Goal: Check status: Check status

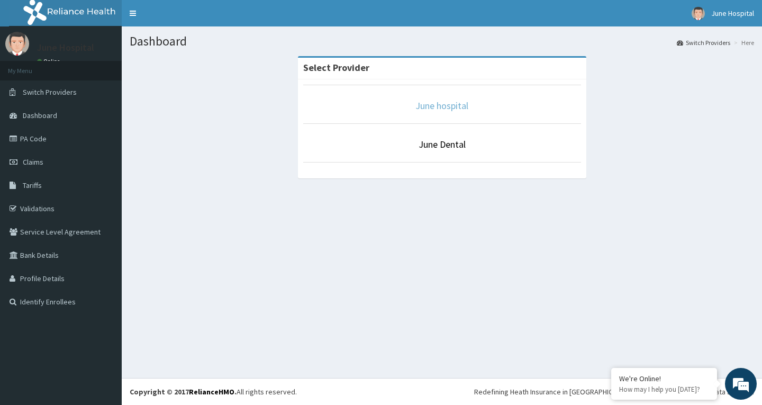
click at [441, 111] on link "June hospital" at bounding box center [441, 105] width 53 height 12
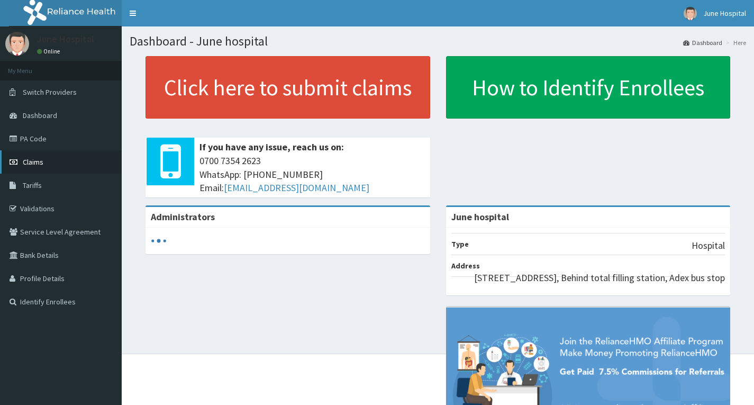
click at [34, 162] on span "Claims" at bounding box center [33, 162] width 21 height 10
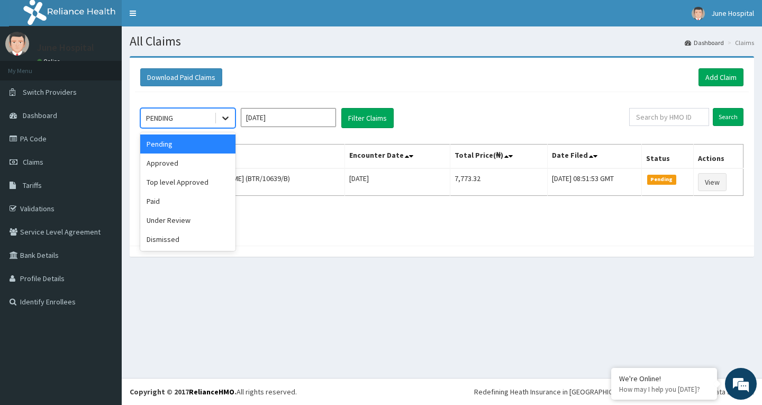
click at [226, 116] on icon at bounding box center [225, 118] width 11 height 11
click at [204, 167] on div "Approved" at bounding box center [187, 162] width 95 height 19
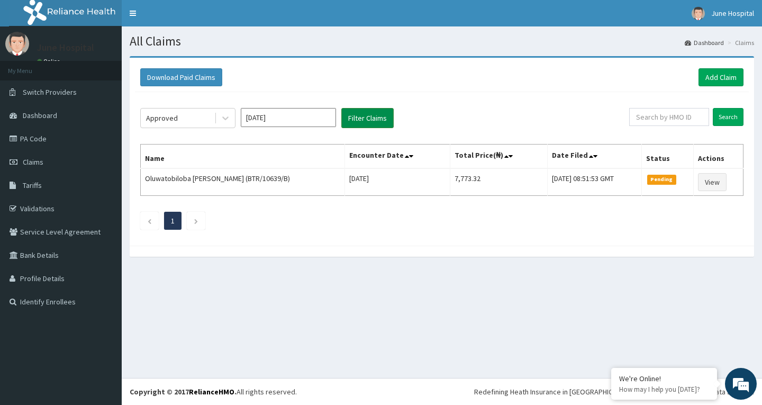
click at [369, 115] on button "Filter Claims" at bounding box center [367, 118] width 52 height 20
click at [365, 120] on button "Filter Claims" at bounding box center [367, 118] width 52 height 20
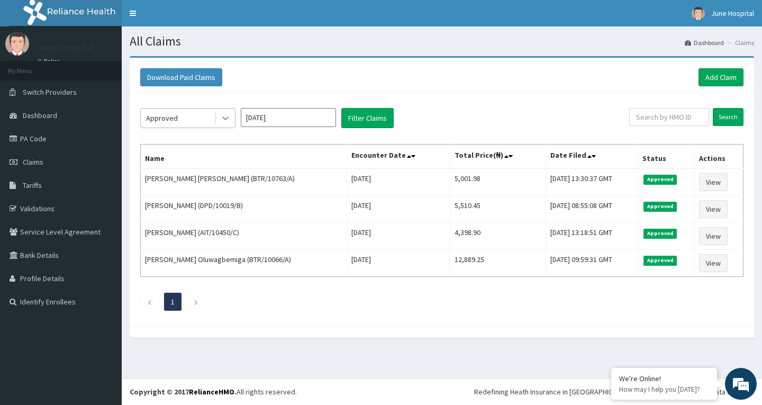
click at [227, 114] on icon at bounding box center [225, 118] width 11 height 11
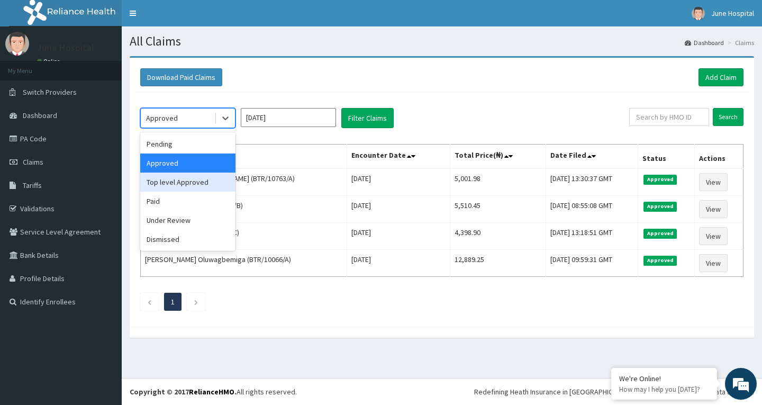
click at [214, 185] on div "Top level Approved" at bounding box center [187, 182] width 95 height 19
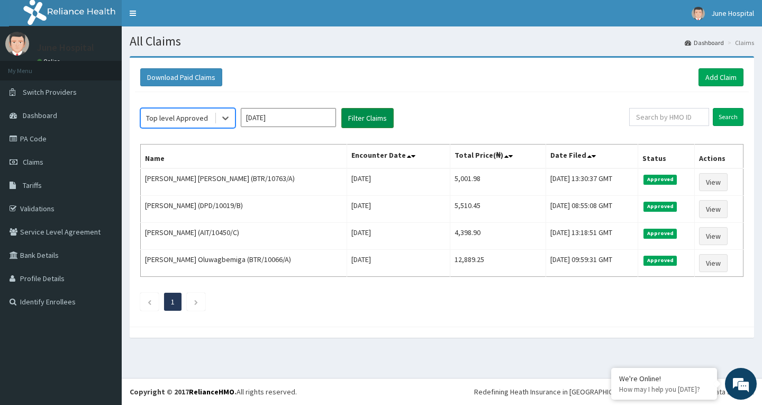
click at [380, 117] on button "Filter Claims" at bounding box center [367, 118] width 52 height 20
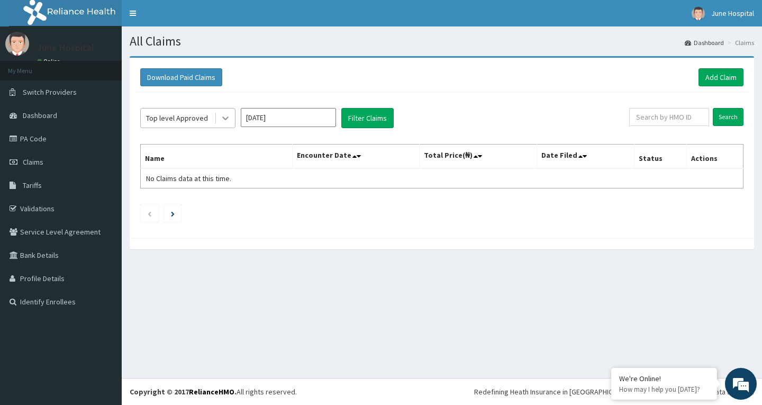
click at [225, 118] on icon at bounding box center [225, 118] width 11 height 11
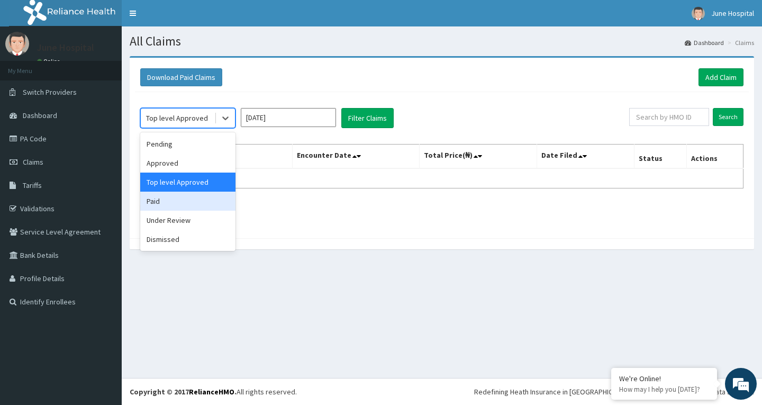
click at [215, 200] on div "Paid" at bounding box center [187, 201] width 95 height 19
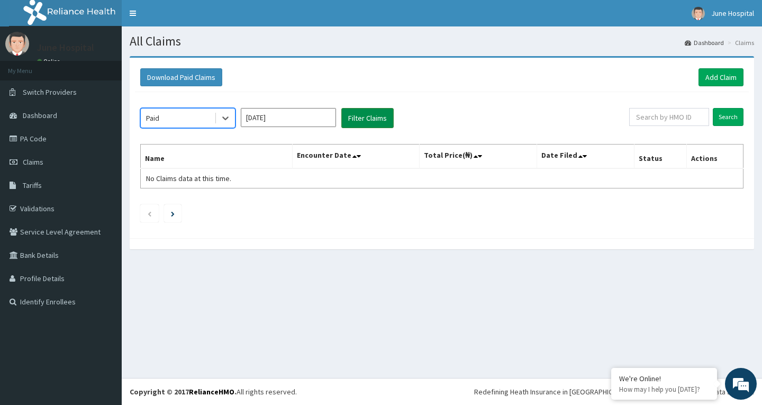
click at [362, 111] on button "Filter Claims" at bounding box center [367, 118] width 52 height 20
